Goal: Transaction & Acquisition: Purchase product/service

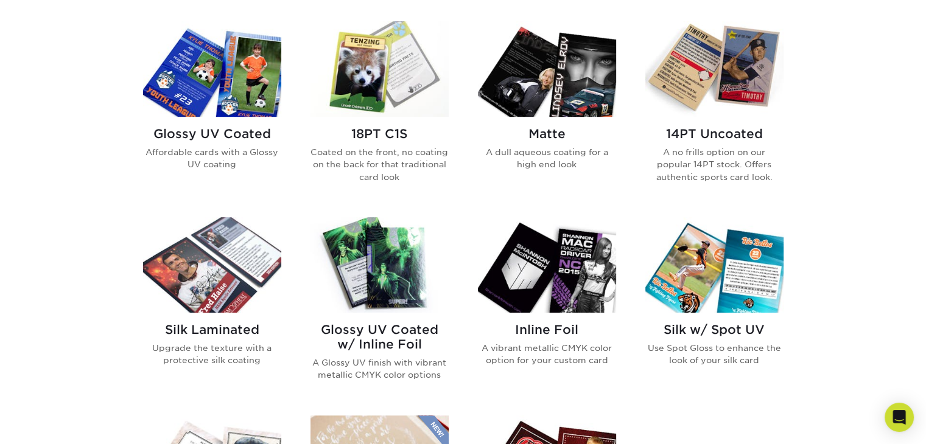
scroll to position [609, 0]
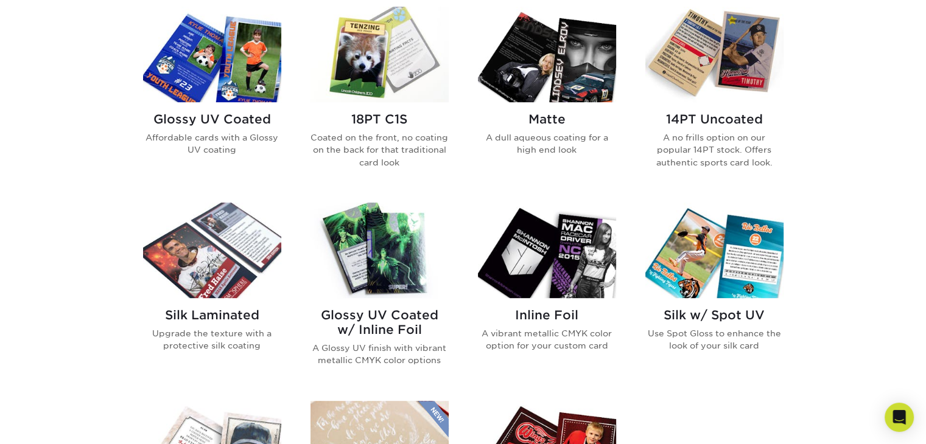
click at [375, 71] on img at bounding box center [379, 55] width 138 height 96
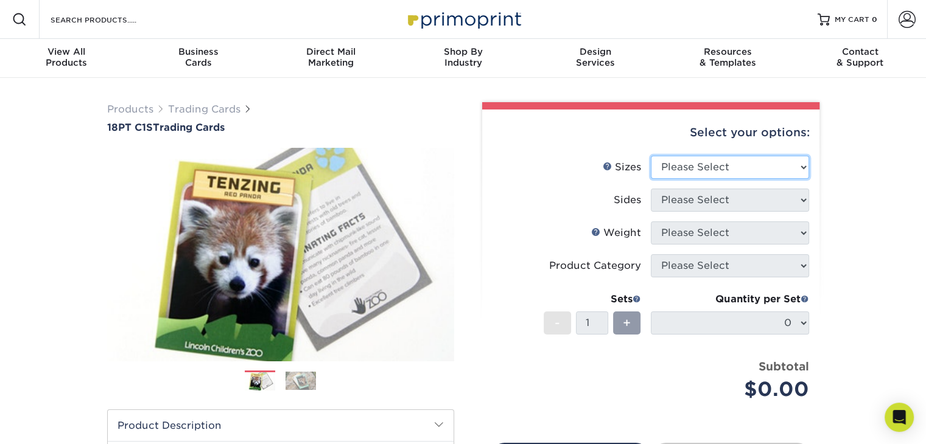
click at [684, 167] on select "Please Select 2.5" x 3.5"" at bounding box center [730, 167] width 158 height 23
select select "2.50x3.50"
click at [651, 156] on select "Please Select 2.5" x 3.5"" at bounding box center [730, 167] width 158 height 23
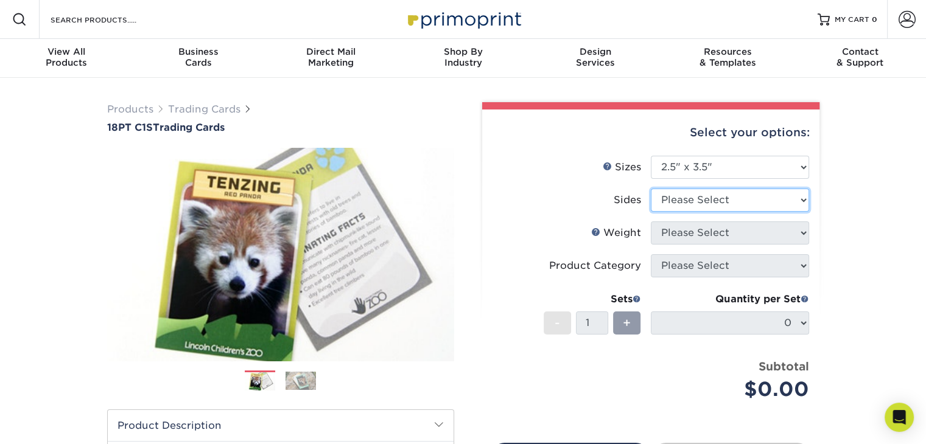
click at [681, 202] on select "Please Select Print Both Sides Print Front Only" at bounding box center [730, 200] width 158 height 23
select select "13abbda7-1d64-4f25-8bb2-c179b224825d"
click at [651, 189] on select "Please Select Print Both Sides Print Front Only" at bounding box center [730, 200] width 158 height 23
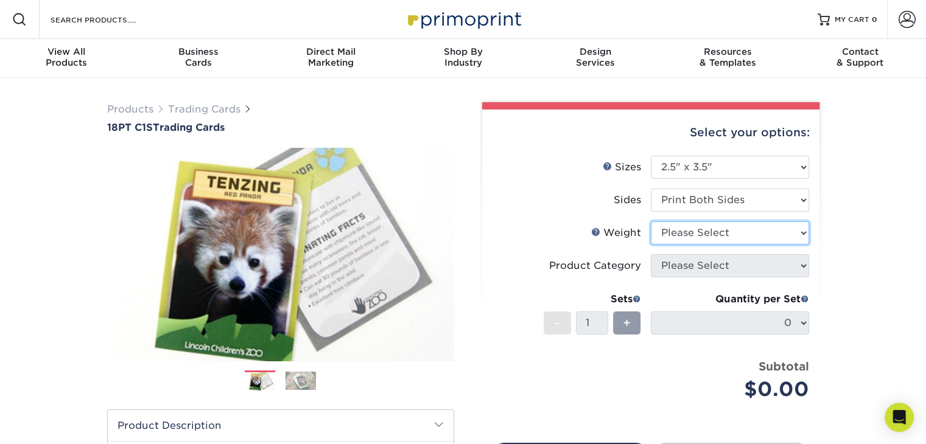
click at [679, 239] on select "Please Select 18PT C1S" at bounding box center [730, 233] width 158 height 23
select select "18PTC1S"
click at [651, 222] on select "Please Select 18PT C1S" at bounding box center [730, 233] width 158 height 23
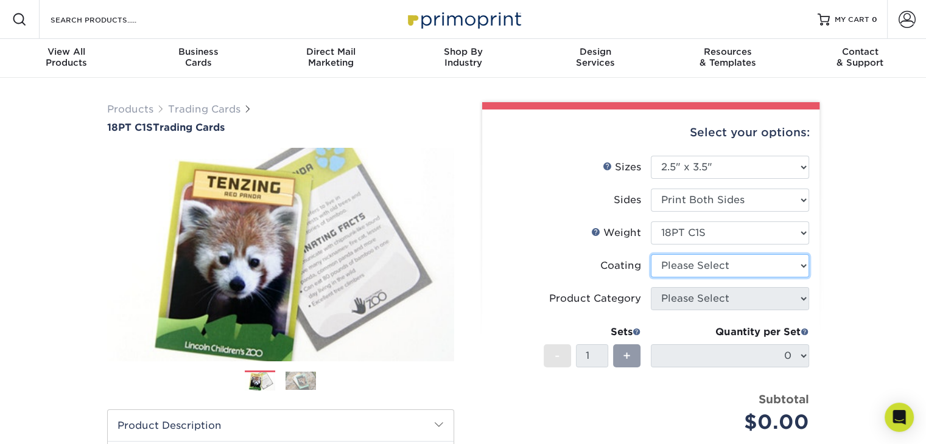
click at [675, 266] on select at bounding box center [730, 265] width 158 height 23
select select "1e8116af-acfc-44b1-83dc-8181aa338834"
click at [651, 254] on select at bounding box center [730, 265] width 158 height 23
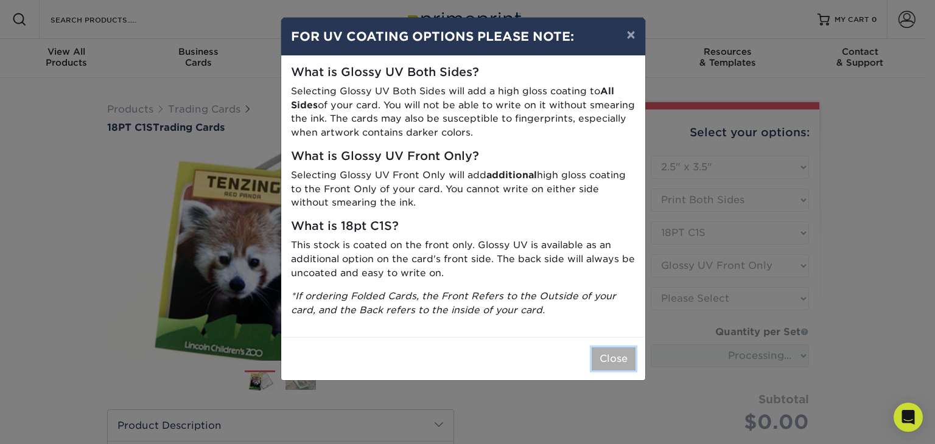
click at [608, 360] on button "Close" at bounding box center [614, 359] width 44 height 23
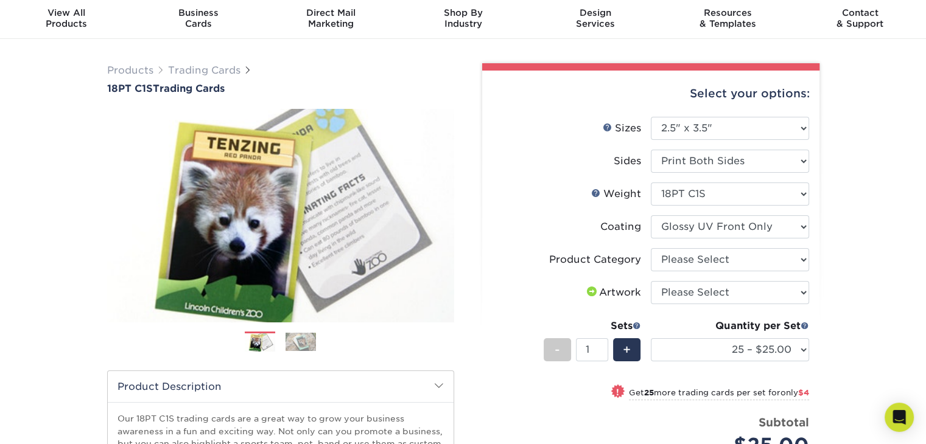
scroll to position [61, 0]
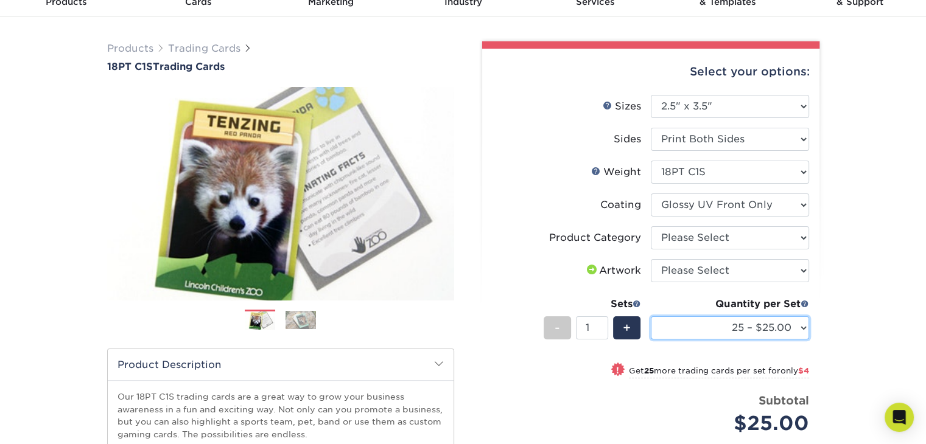
click at [726, 323] on select "25 – $25.00 50 – $29.00 75 – $37.00 100 – $41.00 250 – $48.00 500 – $58.00 1000…" at bounding box center [730, 328] width 158 height 23
click at [617, 284] on li "Artwork Please Select I will upload files I need a design - $100" at bounding box center [651, 275] width 317 height 33
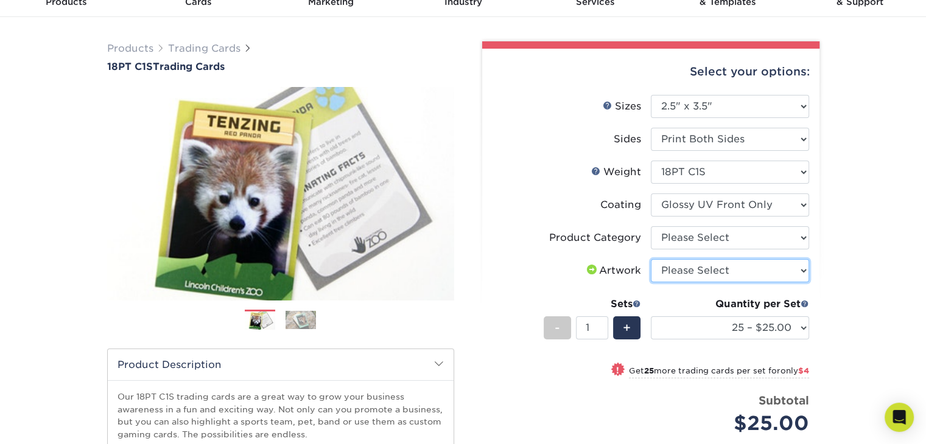
click at [686, 273] on select "Please Select I will upload files I need a design - $100" at bounding box center [730, 270] width 158 height 23
select select "upload"
click at [651, 259] on select "Please Select I will upload files I need a design - $100" at bounding box center [730, 270] width 158 height 23
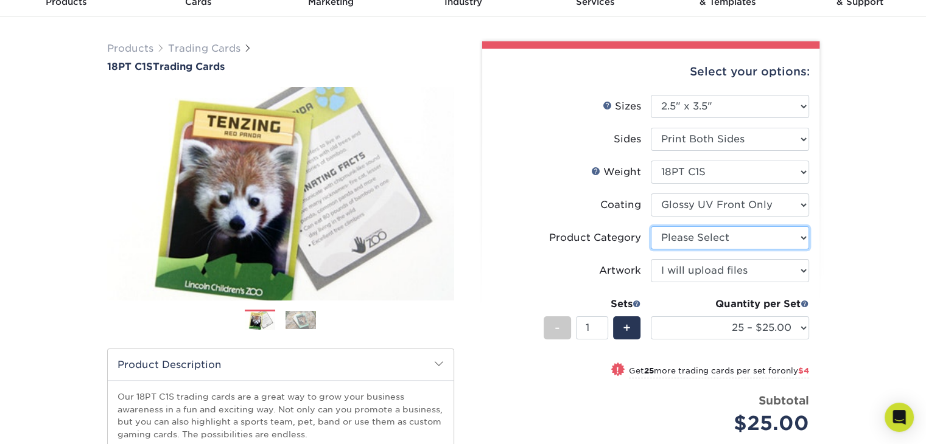
click at [686, 239] on select "Please Select Trading Cards" at bounding box center [730, 237] width 158 height 23
select select "c2f9bce9-36c2-409d-b101-c29d9d031e18"
click at [651, 226] on select "Please Select Trading Cards" at bounding box center [730, 237] width 158 height 23
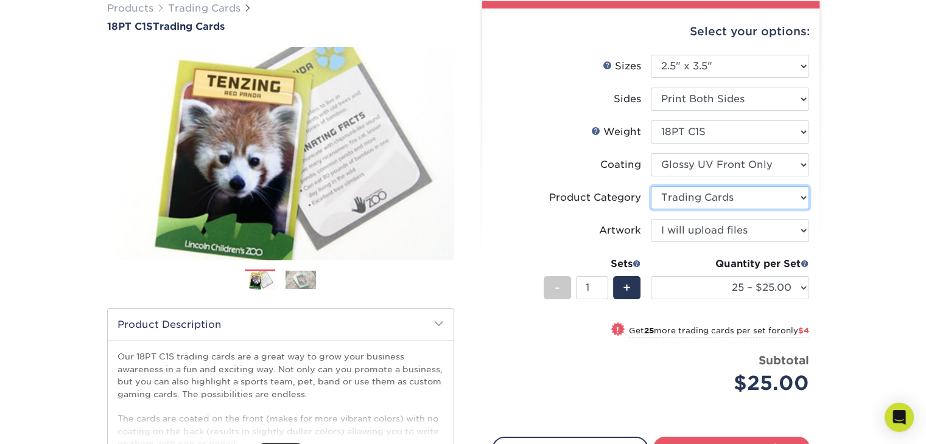
scroll to position [122, 0]
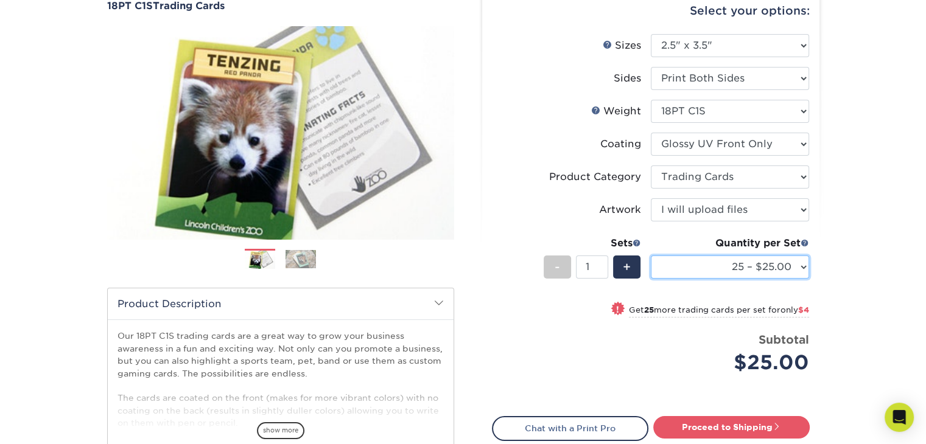
click at [689, 256] on select "25 – $25.00 50 – $29.00 75 – $37.00 100 – $41.00 250 – $48.00 500 – $58.00 1000…" at bounding box center [730, 267] width 158 height 23
select select "500 – $58.00"
click at [651, 256] on select "25 – $25.00 50 – $29.00 75 – $37.00 100 – $41.00 250 – $48.00 500 – $58.00 1000…" at bounding box center [730, 267] width 158 height 23
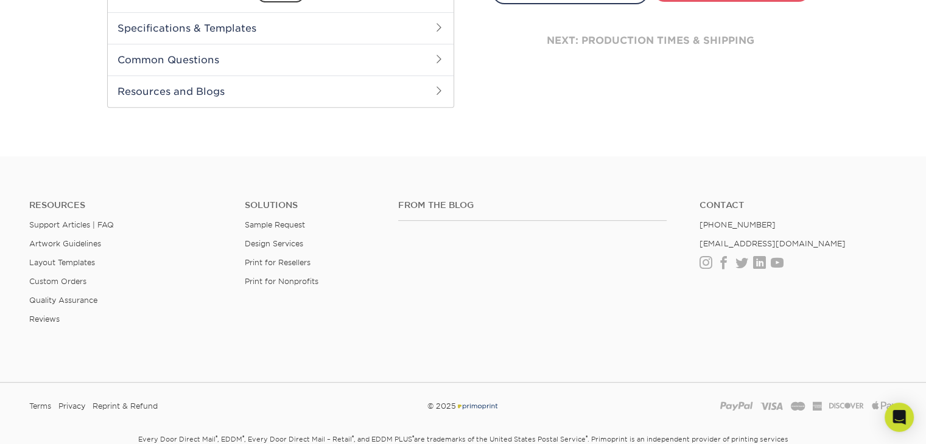
scroll to position [626, 0]
